Goal: Register for event/course

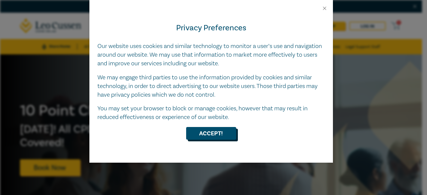
click at [226, 139] on button "Accept!" at bounding box center [211, 133] width 50 height 13
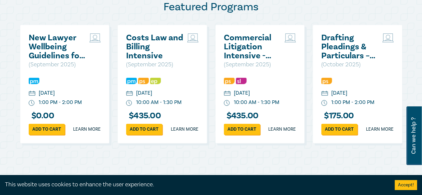
scroll to position [363, 0]
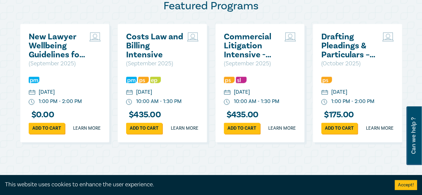
click at [226, 134] on link "Add to cart" at bounding box center [242, 128] width 36 height 11
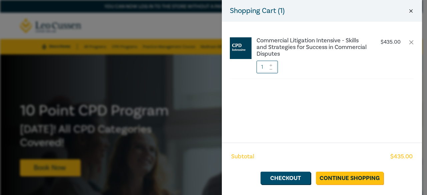
click at [411, 10] on button "Close" at bounding box center [411, 11] width 6 height 6
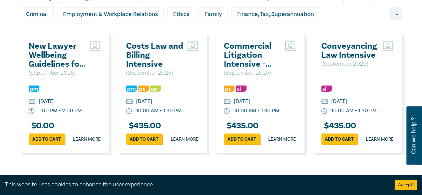
scroll to position [620, 0]
click at [154, 114] on div "10:00 AM - 1:30 PM" at bounding box center [158, 111] width 45 height 8
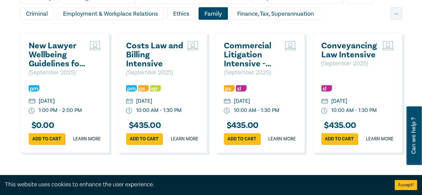
click at [217, 20] on div "Family" at bounding box center [213, 13] width 29 height 13
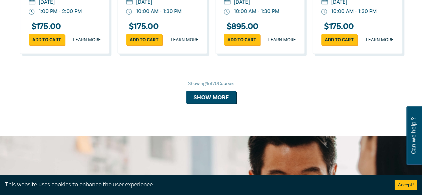
scroll to position [718, 0]
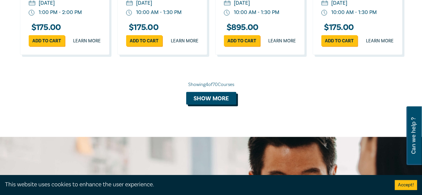
click at [219, 105] on button "Show more" at bounding box center [211, 98] width 50 height 13
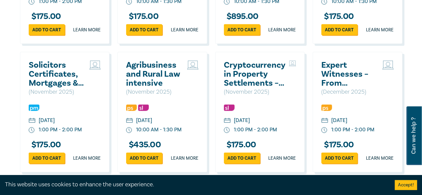
scroll to position [728, 0]
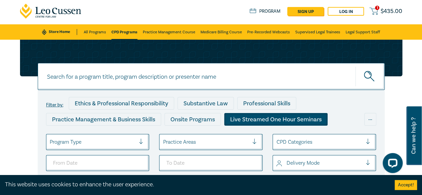
scroll to position [15, 0]
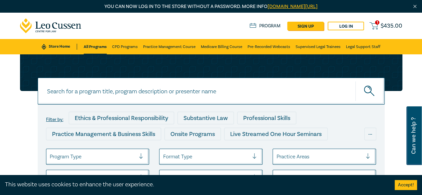
scroll to position [66, 0]
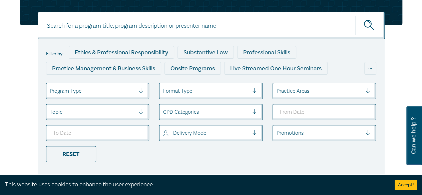
click at [96, 30] on input at bounding box center [211, 25] width 347 height 27
type input "family law complex"
click at [356, 15] on button "submit" at bounding box center [370, 25] width 29 height 20
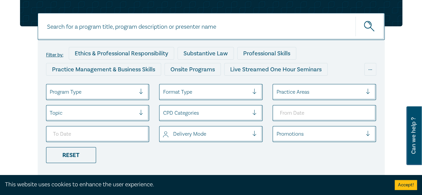
scroll to position [66, 0]
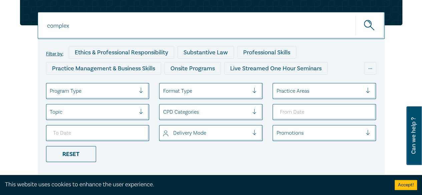
type input "complex"
click at [356, 15] on button "submit" at bounding box center [370, 25] width 29 height 20
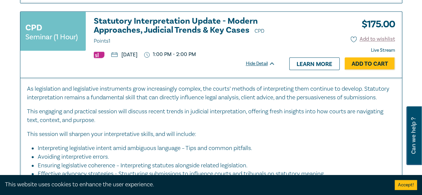
scroll to position [2937, 0]
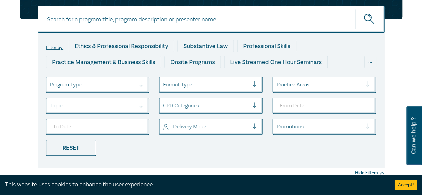
scroll to position [66, 0]
